Goal: Navigation & Orientation: Find specific page/section

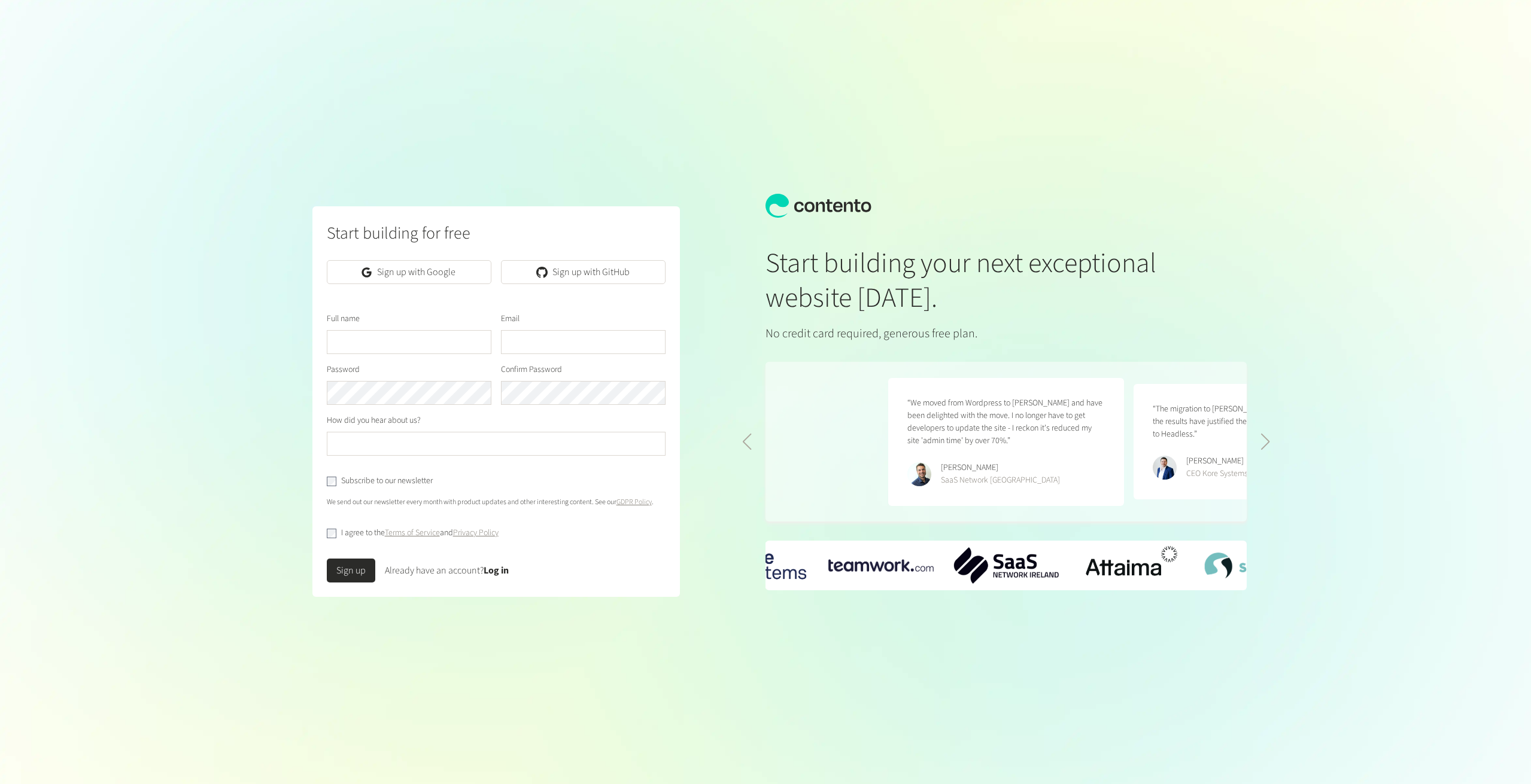
scroll to position [0, 491]
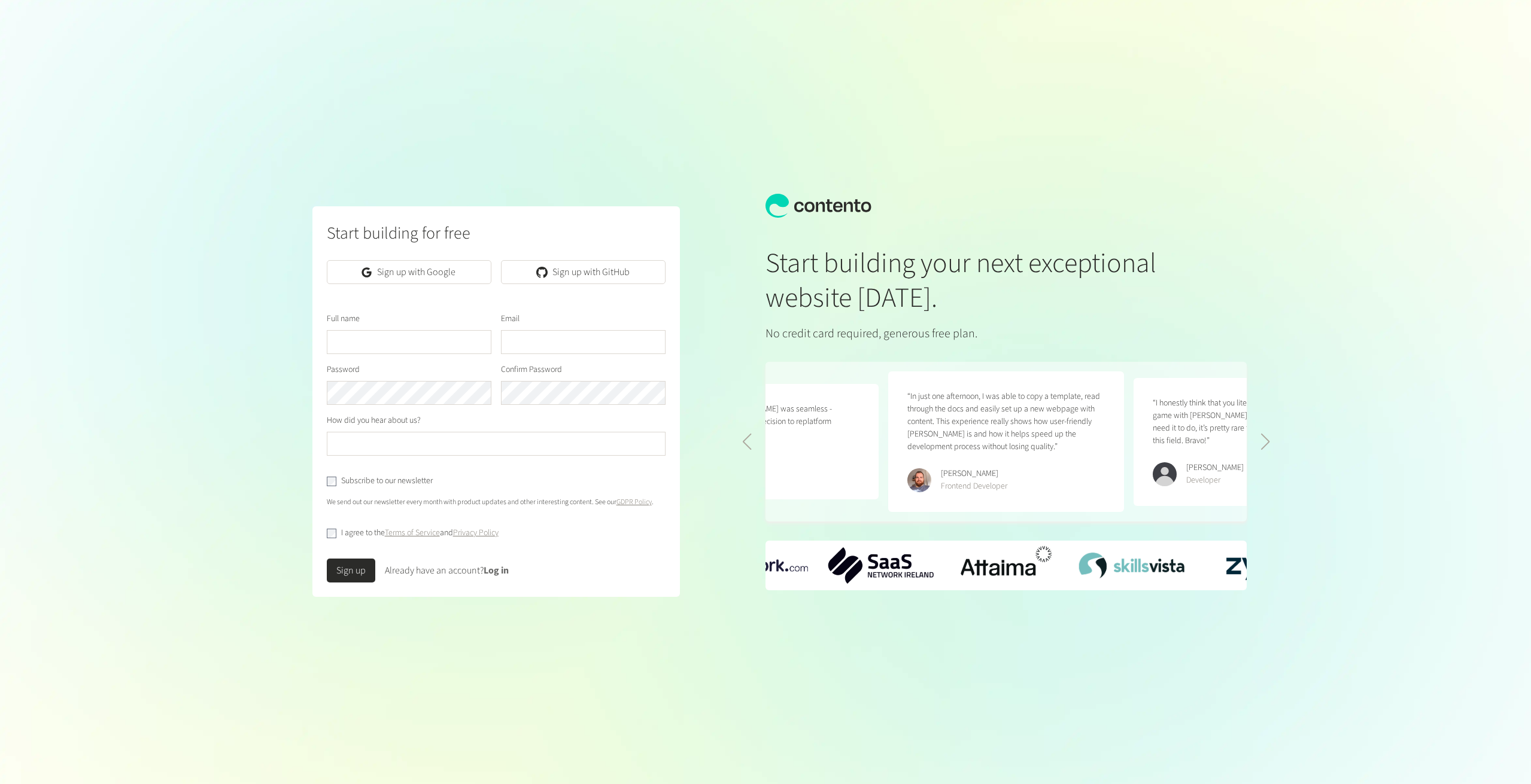
click at [496, 577] on div "Already have an account? Log in" at bounding box center [446, 571] width 123 height 15
click at [498, 573] on link "Log in" at bounding box center [496, 571] width 25 height 13
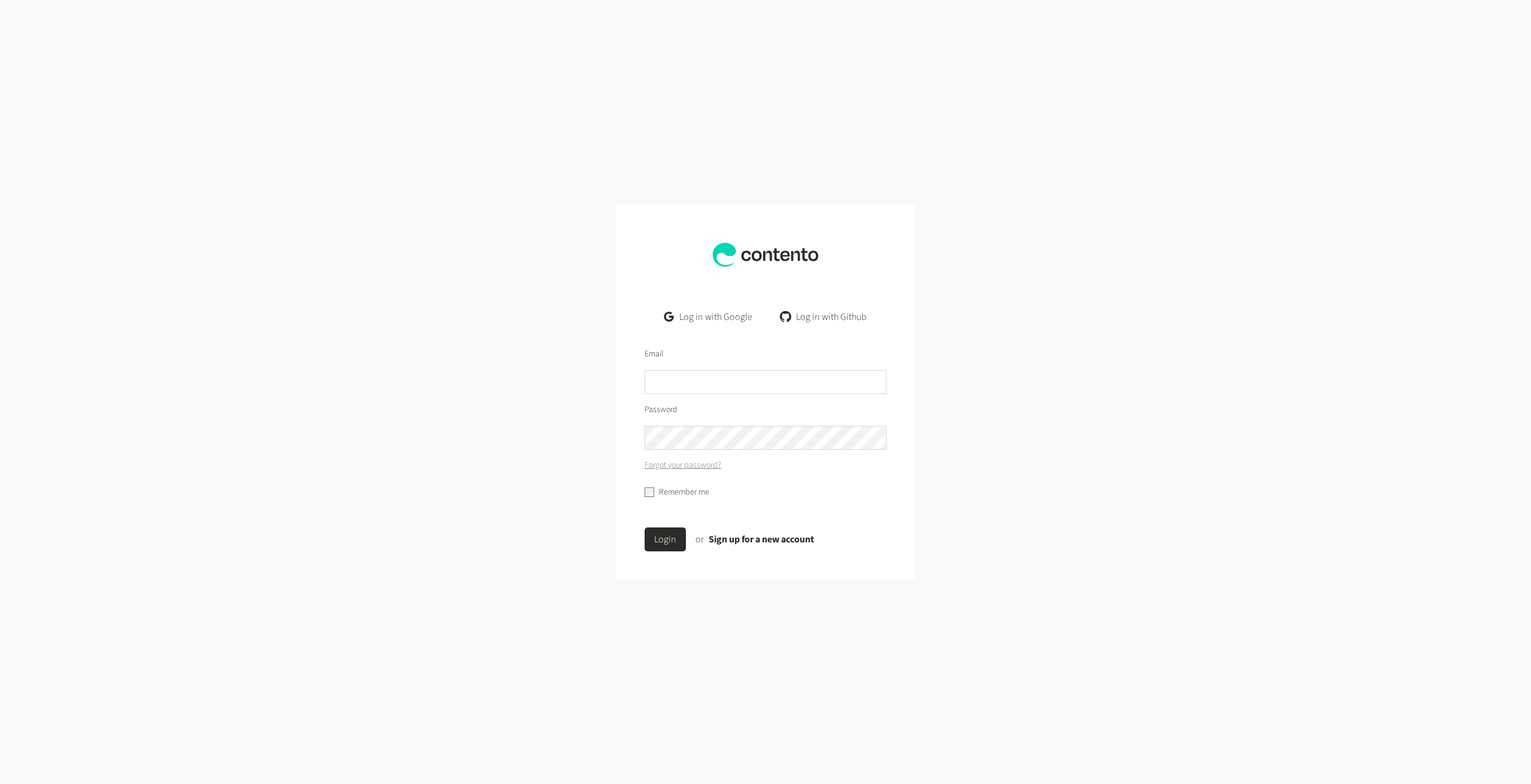
click at [710, 316] on link "Log in with Google" at bounding box center [707, 316] width 107 height 24
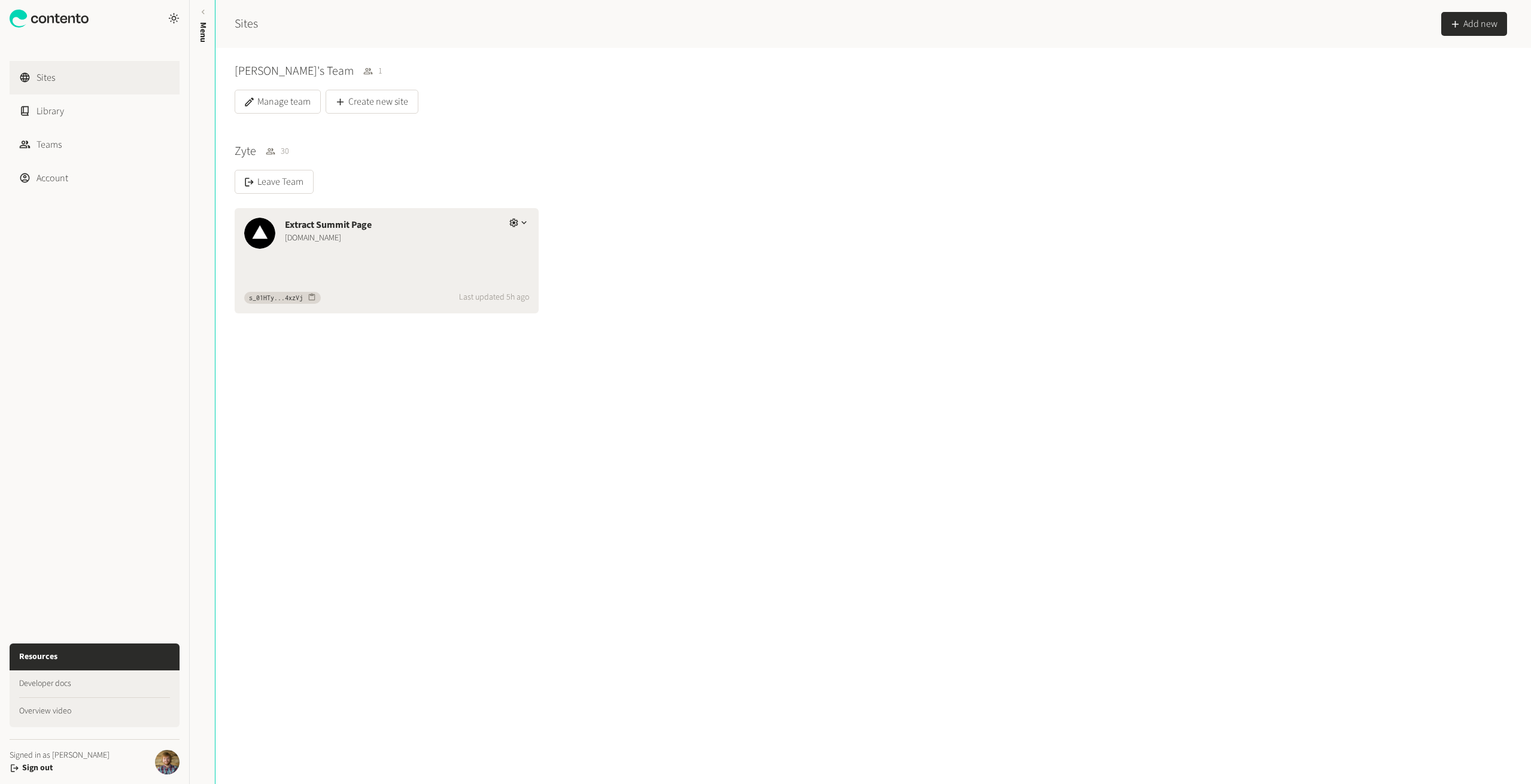
click at [397, 250] on div "Extract Summit Page dev.extractsummit.io" at bounding box center [387, 232] width 304 height 48
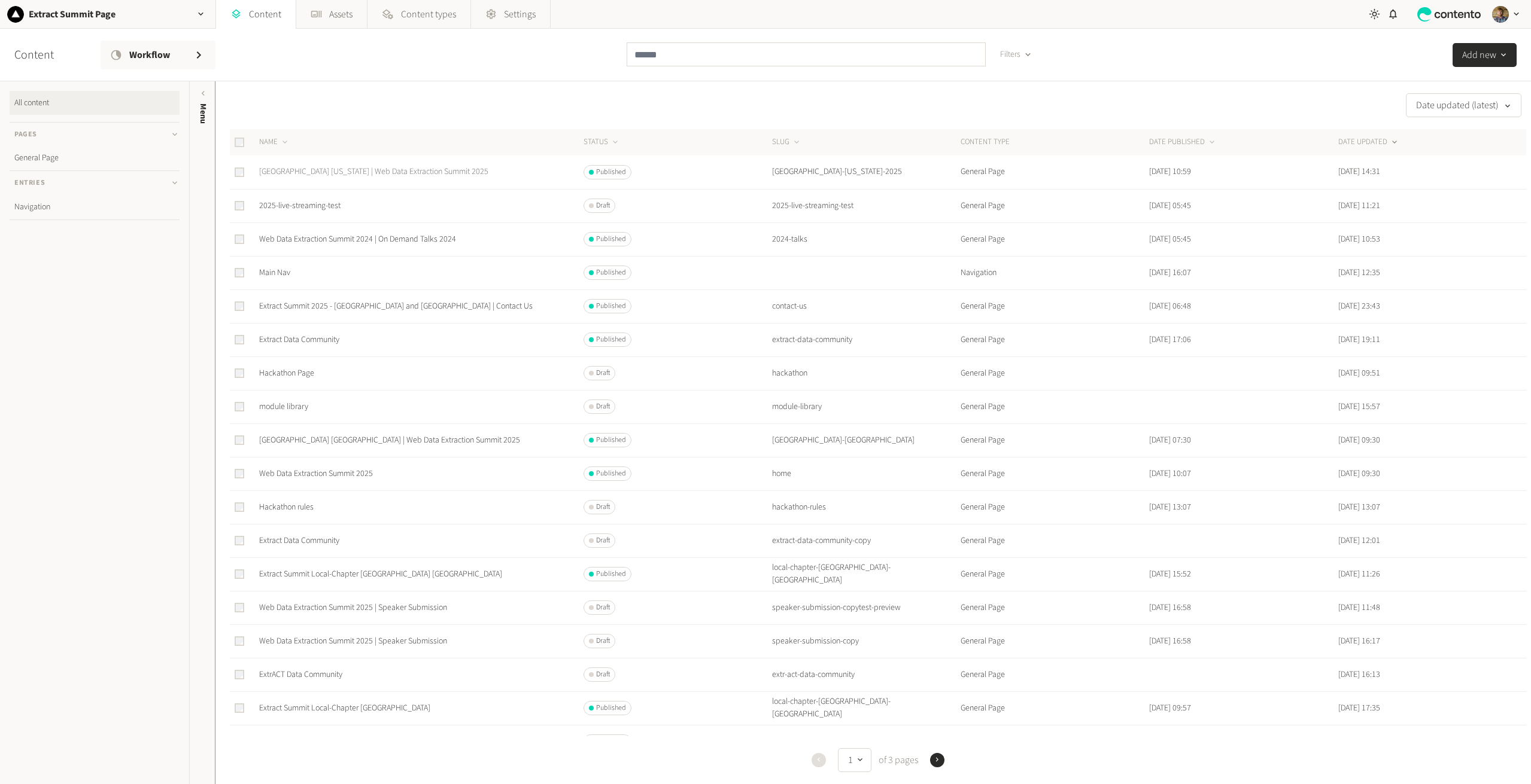
click at [309, 171] on link "Austin Texas | Web Data Extraction Summit 2025" at bounding box center [374, 172] width 229 height 12
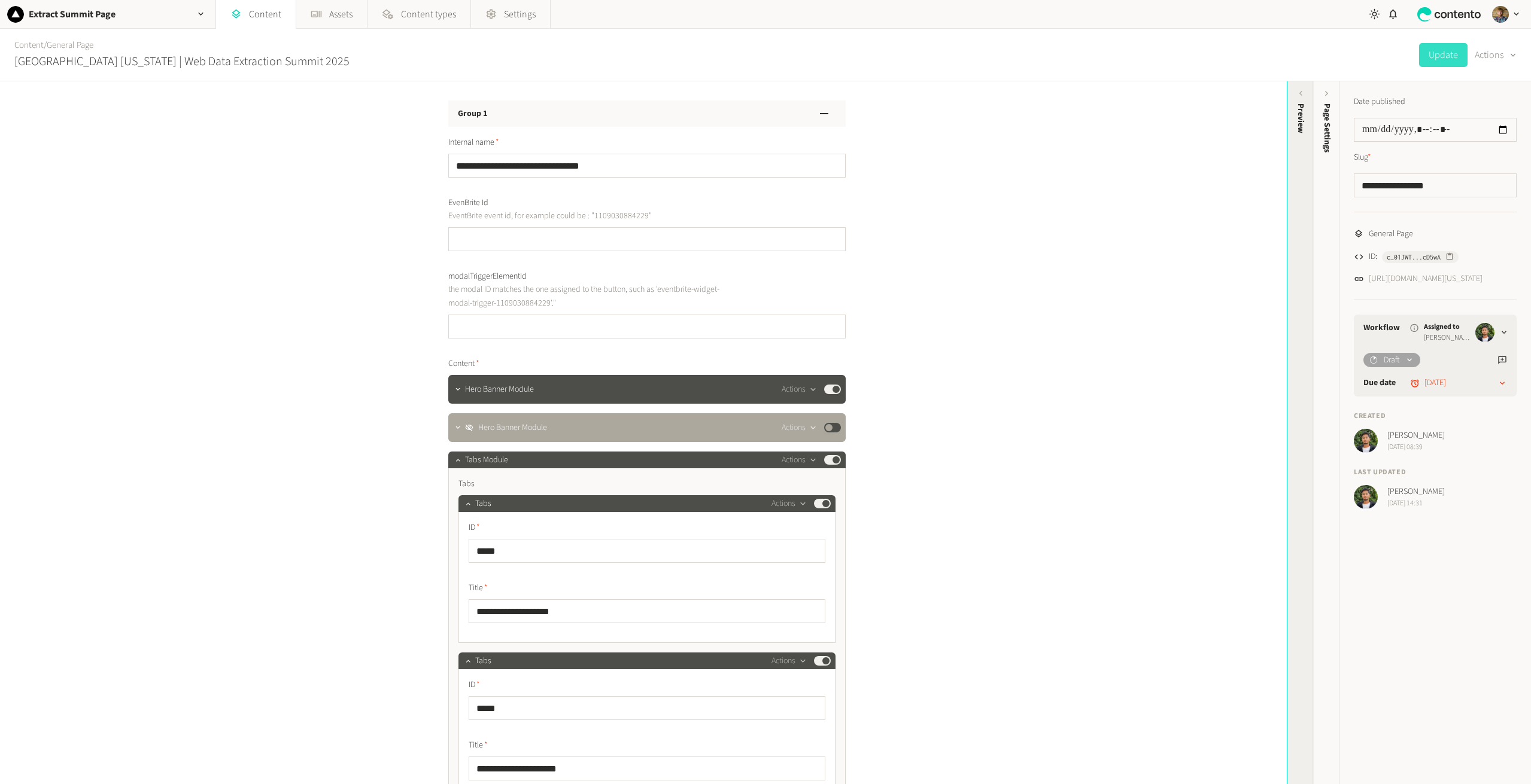
click at [1291, 110] on div "Preview" at bounding box center [1300, 195] width 26 height 215
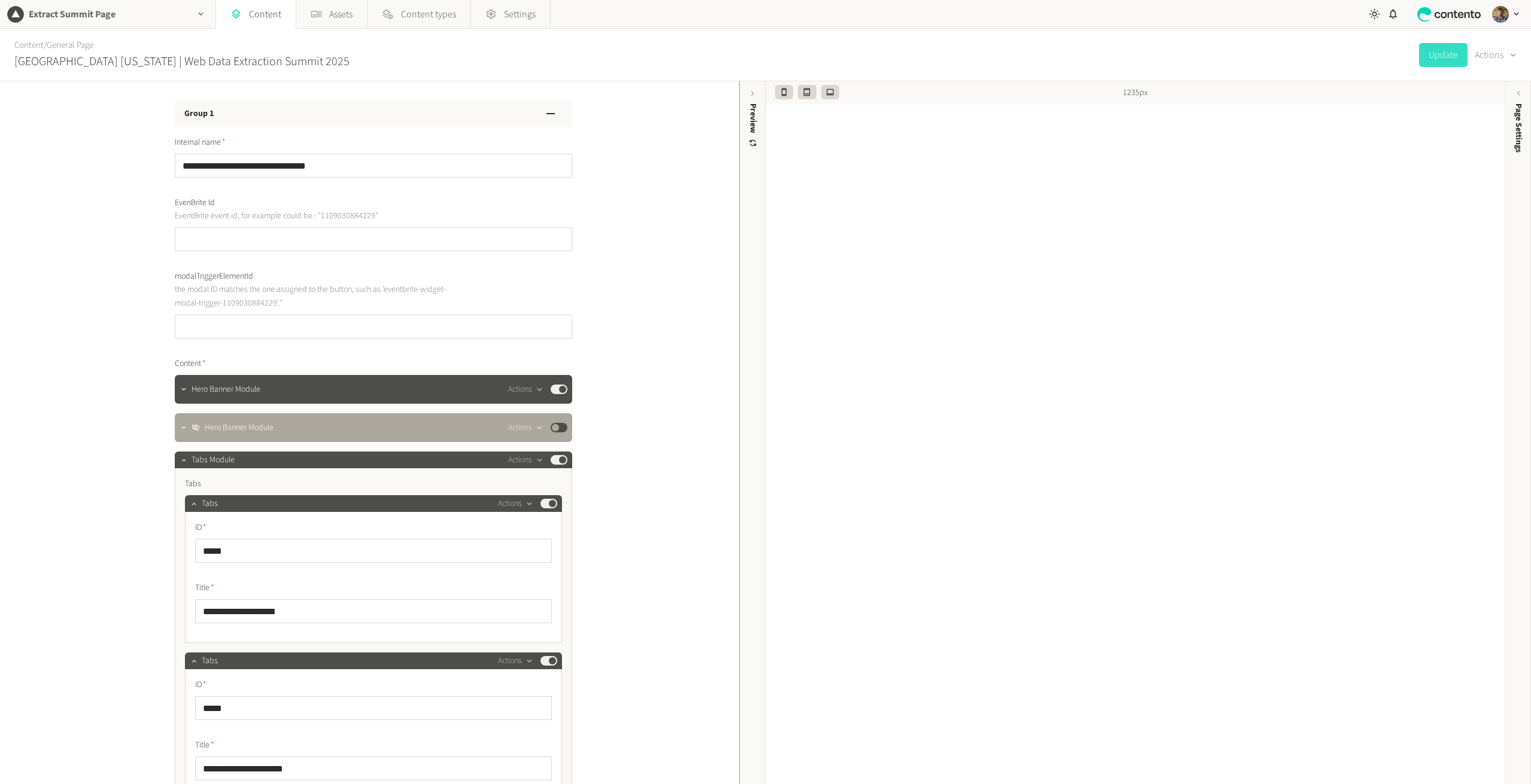
click at [209, 19] on div "button" at bounding box center [200, 14] width 29 height 28
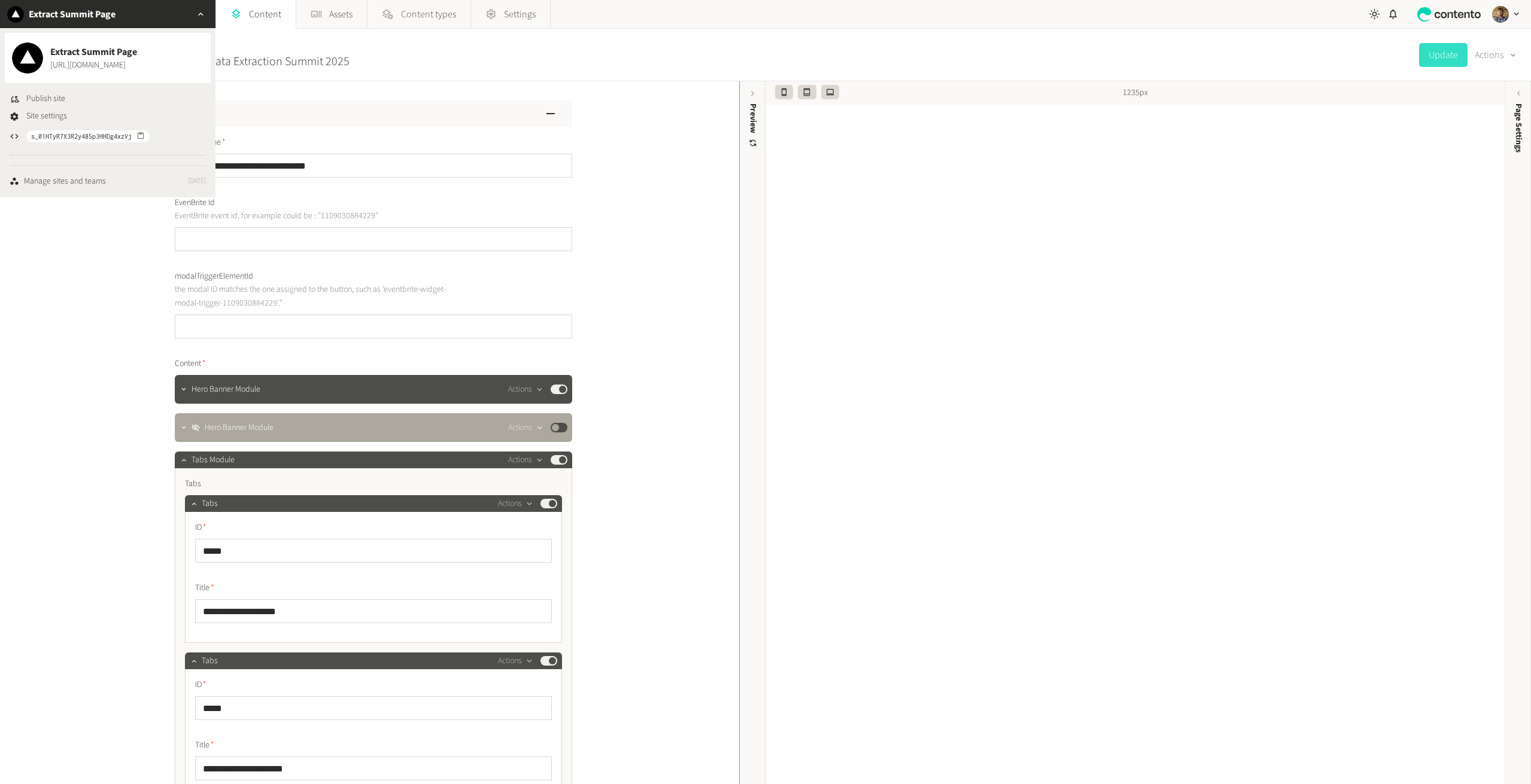
drag, startPoint x: 64, startPoint y: 262, endPoint x: 74, endPoint y: 237, distance: 26.9
click at [64, 262] on div "**********" at bounding box center [370, 433] width 739 height 703
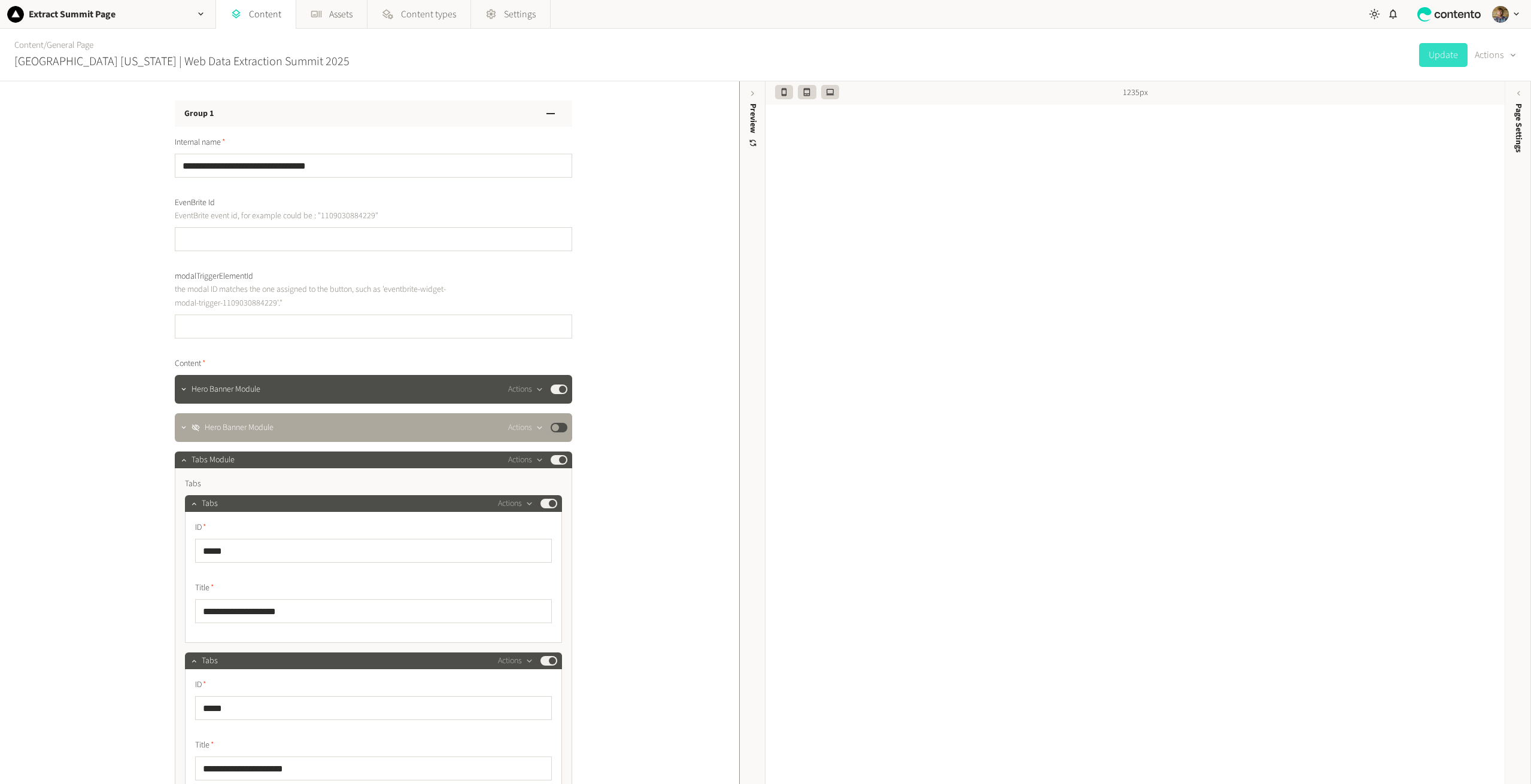
click at [294, 30] on div "Content / General Page Austin Texas | Web Data Extraction Summit 2025 Update Ac…" at bounding box center [766, 55] width 1531 height 52
click at [302, 21] on link "Assets" at bounding box center [331, 14] width 70 height 29
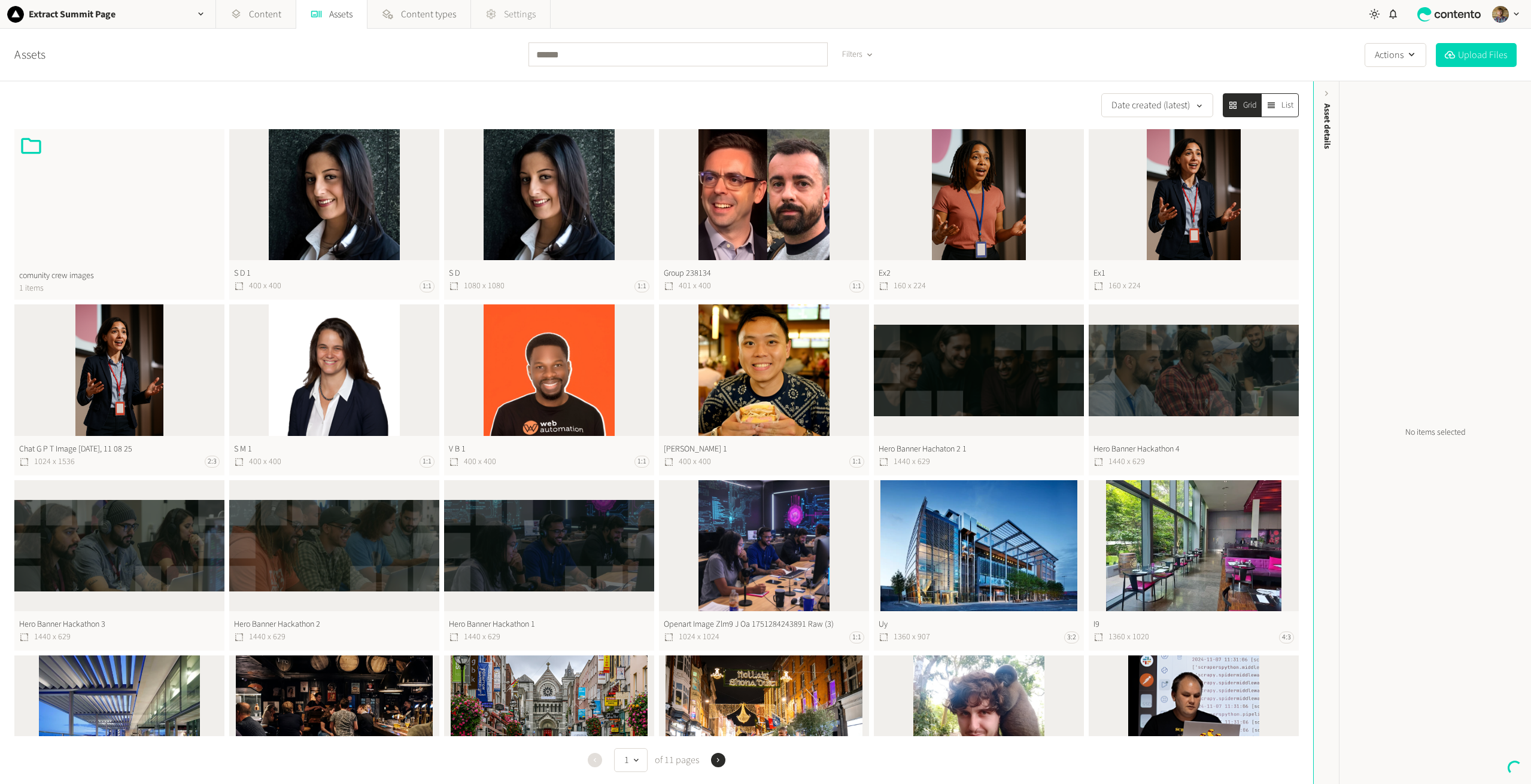
click at [531, 19] on span "Settings" at bounding box center [519, 15] width 32 height 15
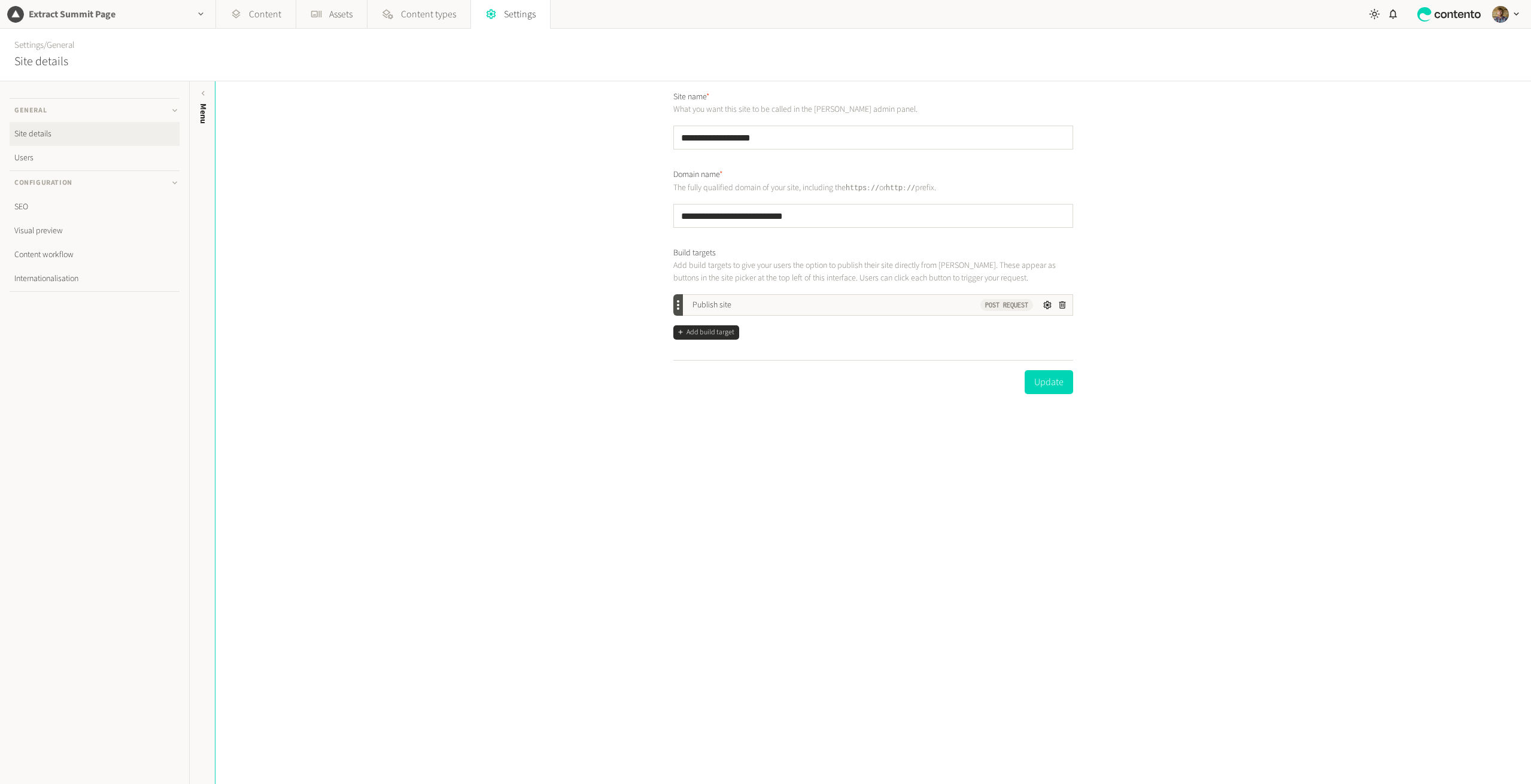
click at [81, 5] on div "Extract Summit Page" at bounding box center [107, 14] width 215 height 28
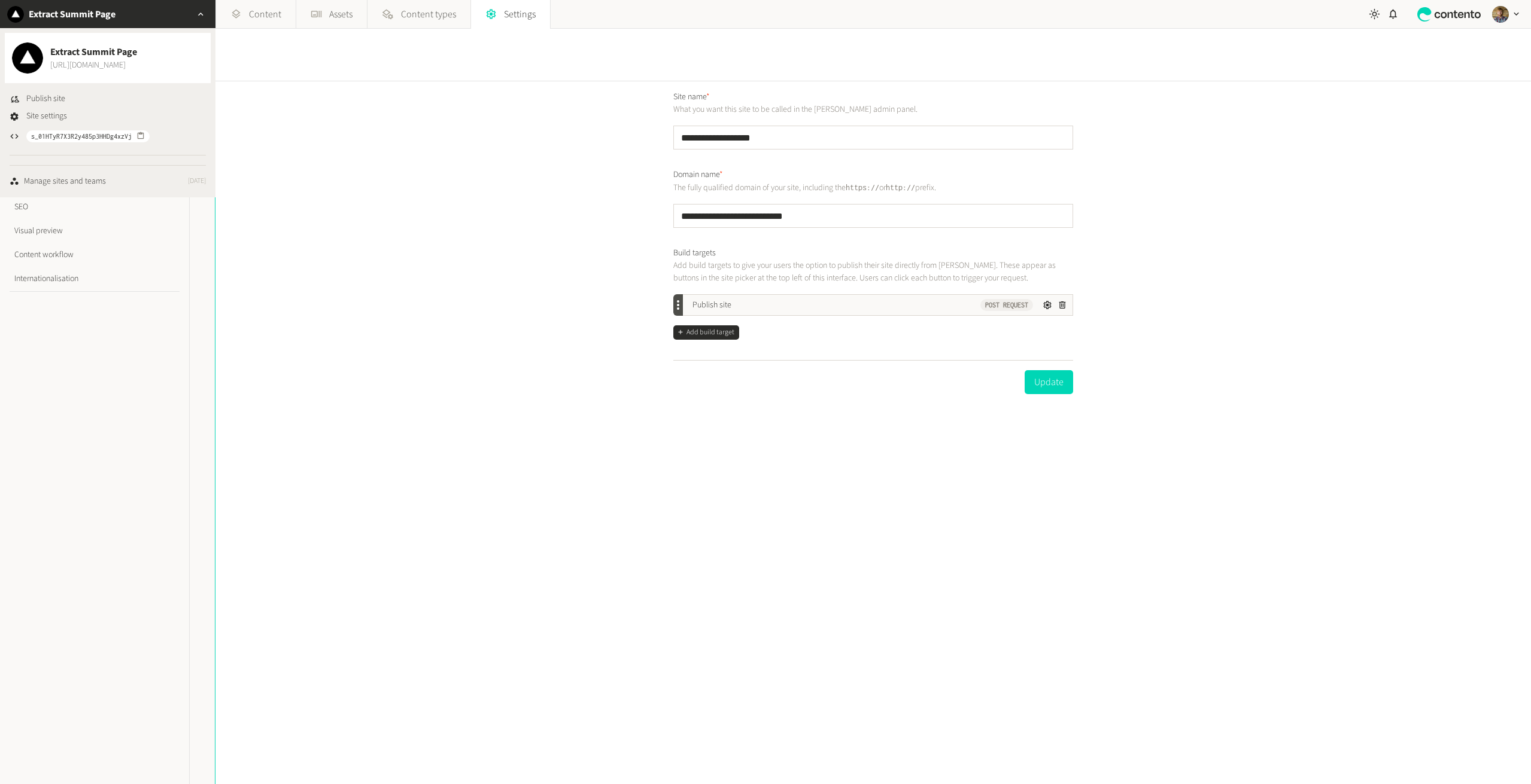
click at [90, 61] on link "https://dev.extractsummit.io" at bounding box center [93, 65] width 87 height 12
